Goal: Transaction & Acquisition: Purchase product/service

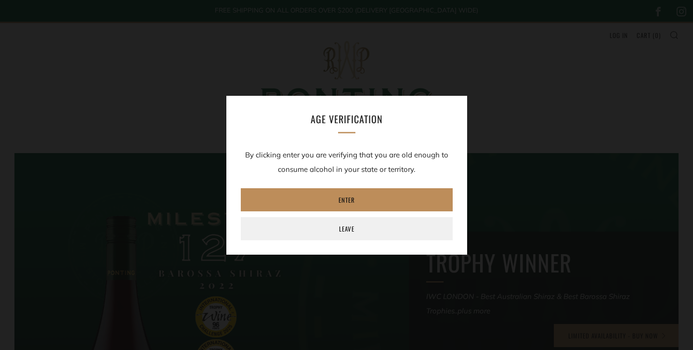
click at [382, 200] on link "Enter" at bounding box center [347, 199] width 212 height 23
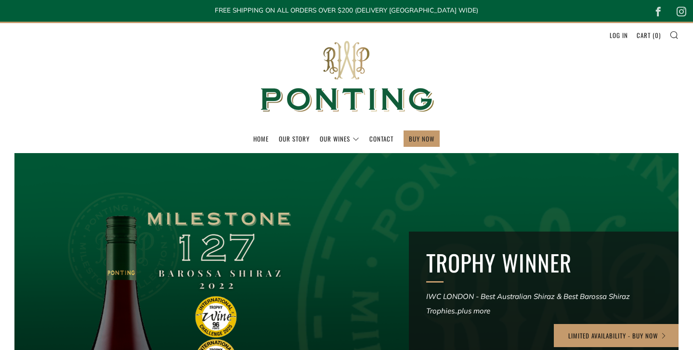
click at [341, 201] on div at bounding box center [346, 302] width 797 height 358
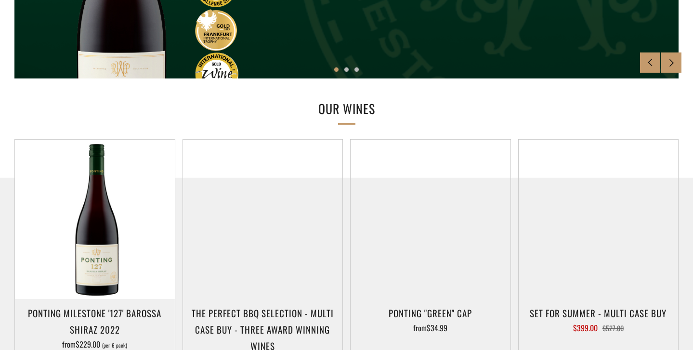
scroll to position [434, 0]
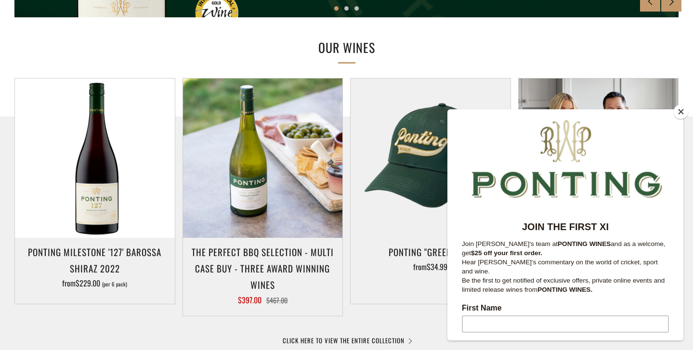
click at [680, 108] on button "Close" at bounding box center [680, 111] width 14 height 14
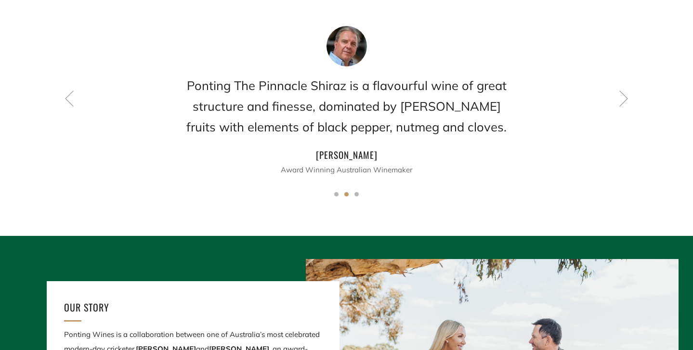
scroll to position [823, 0]
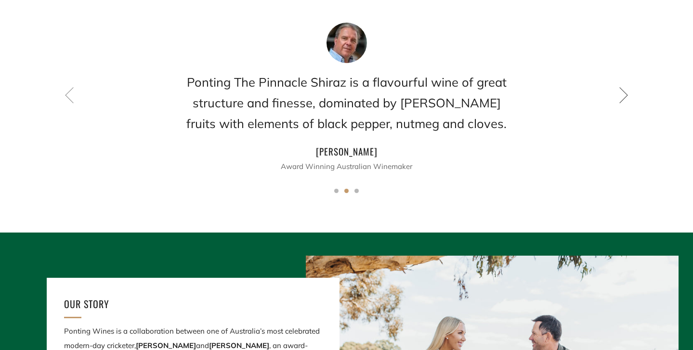
click at [618, 94] on icon at bounding box center [623, 95] width 16 height 16
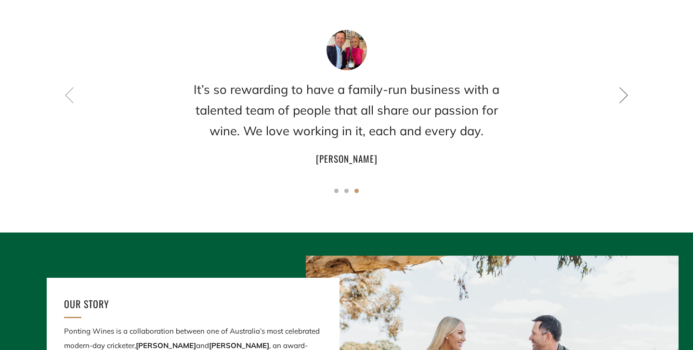
click at [618, 94] on icon at bounding box center [623, 95] width 16 height 16
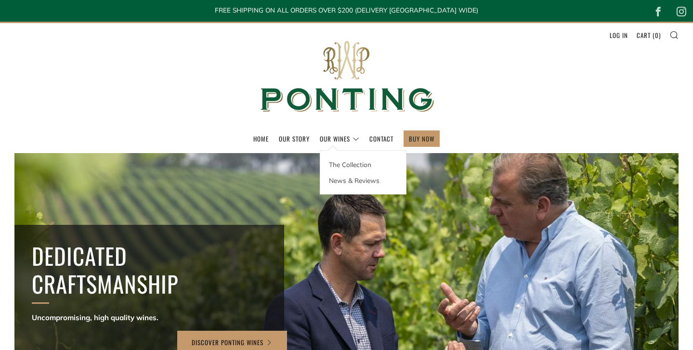
scroll to position [0, 0]
click at [341, 170] on link "The Collection" at bounding box center [363, 164] width 86 height 16
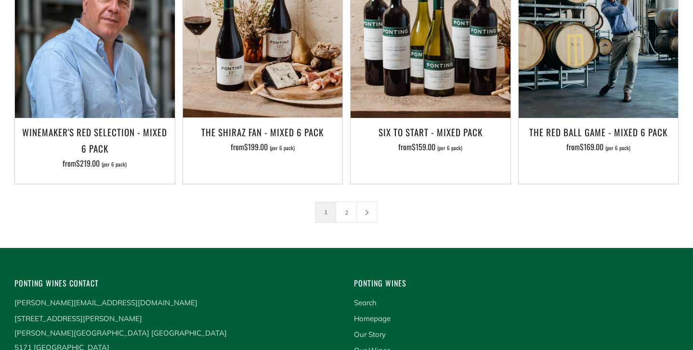
scroll to position [1550, 0]
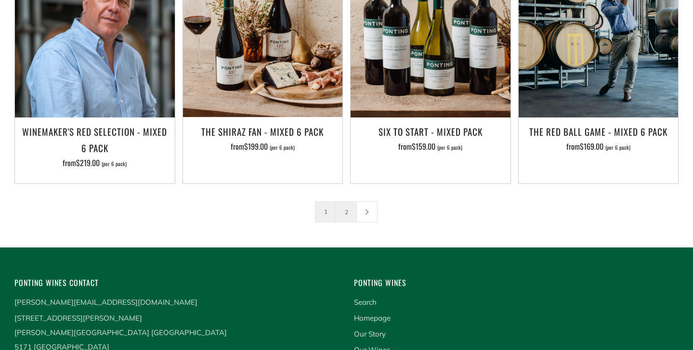
click at [346, 202] on link "2" at bounding box center [346, 212] width 20 height 20
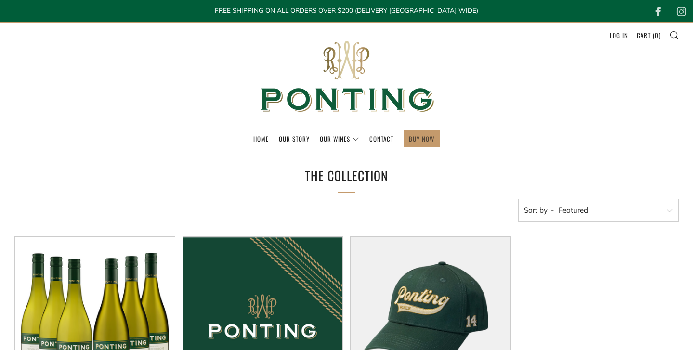
click at [422, 135] on link "BUY NOW" at bounding box center [422, 138] width 26 height 15
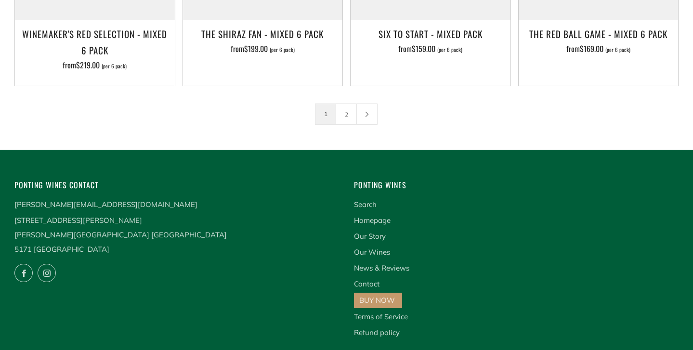
scroll to position [1647, 0]
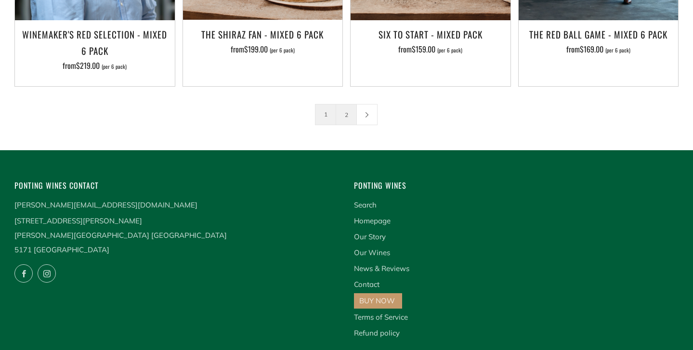
click at [343, 104] on link "2" at bounding box center [346, 114] width 20 height 20
